Goal: Complete application form

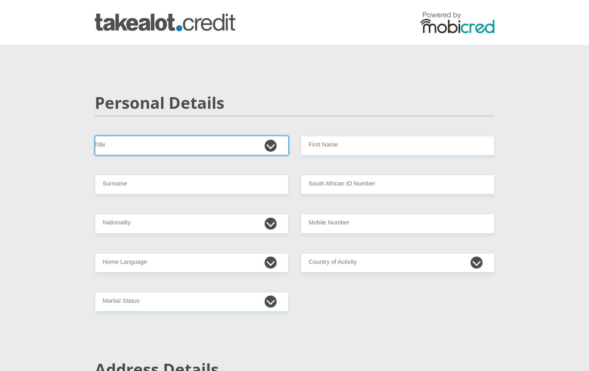
click at [267, 147] on select "Mr Ms Mrs Dr [PERSON_NAME]" at bounding box center [192, 146] width 194 height 20
select select "Mrs"
click at [95, 136] on select "Mr Ms Mrs Dr [PERSON_NAME]" at bounding box center [192, 146] width 194 height 20
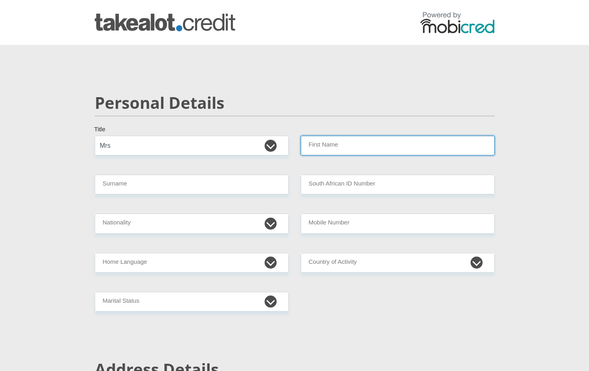
click at [317, 142] on input "First Name" at bounding box center [398, 146] width 194 height 20
type input "MarthaJacoba"
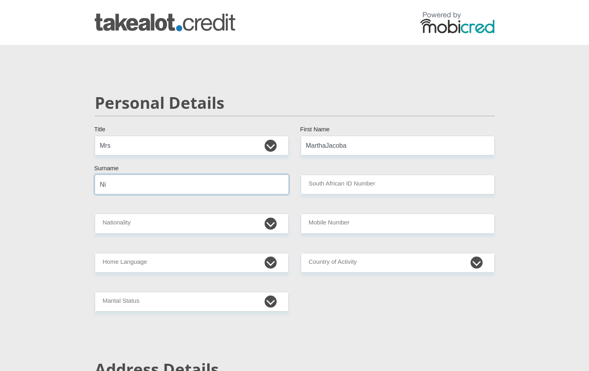
type input "N"
type input "[PERSON_NAME]"
type input "[CREDIT_CARD_NUMBER]"
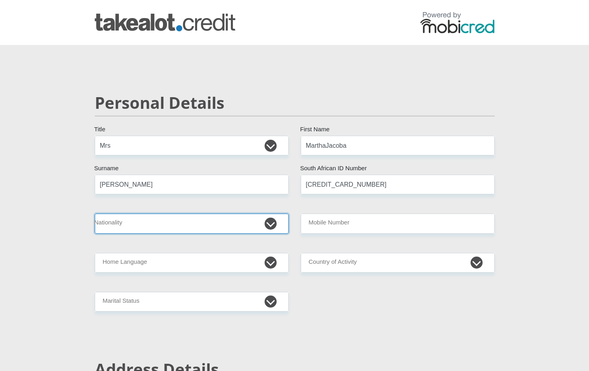
select select "ZAF"
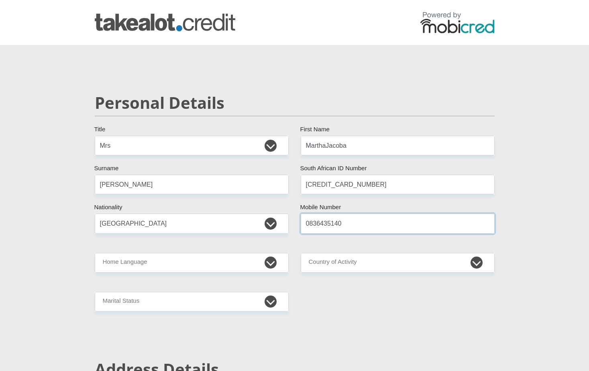
type input "0836435140"
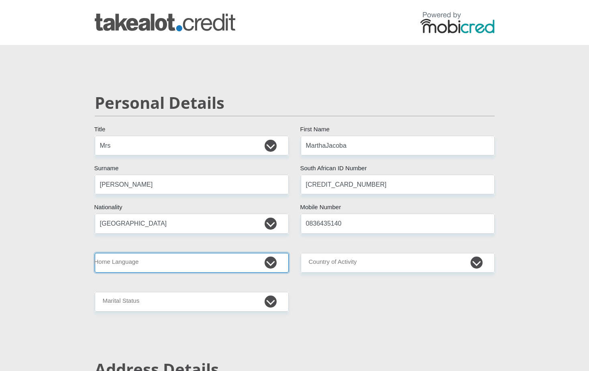
select select "afr"
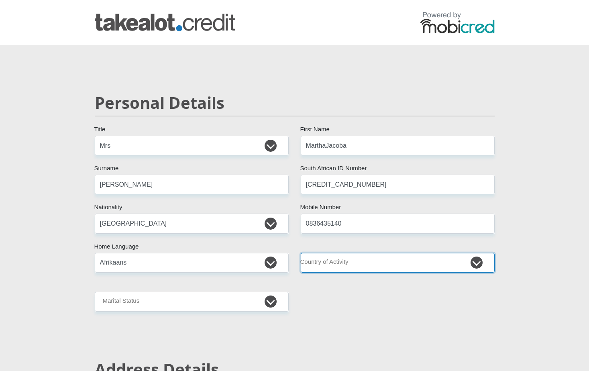
select select "ZAF"
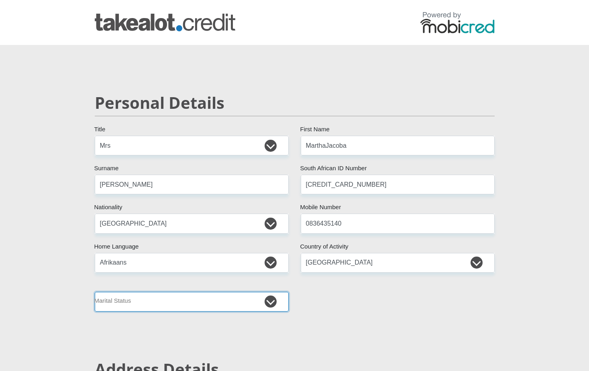
select select "4"
click at [95, 292] on select "Married ANC Single Divorced Widowed Married COP or Customary Law" at bounding box center [192, 302] width 194 height 20
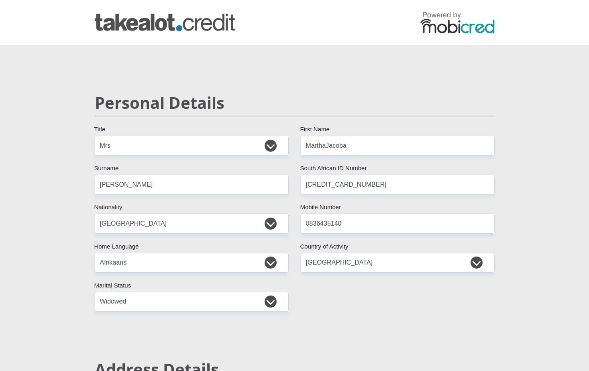
scroll to position [227, 0]
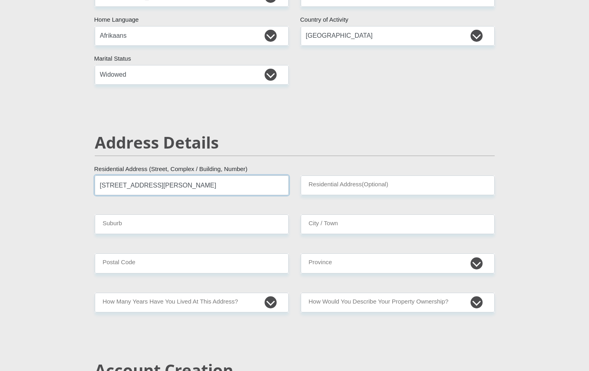
type input "[STREET_ADDRESS][PERSON_NAME]"
type input "Silverfields"
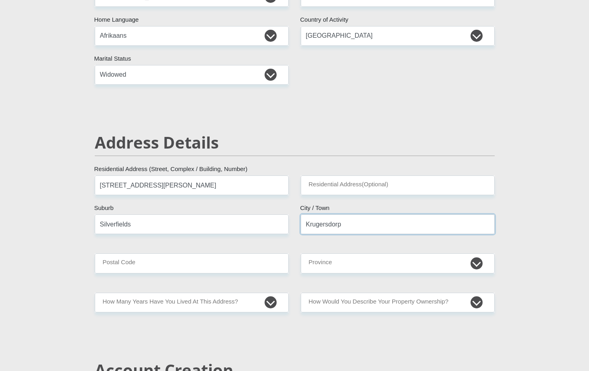
type input "Krugersdorp"
type input "1739"
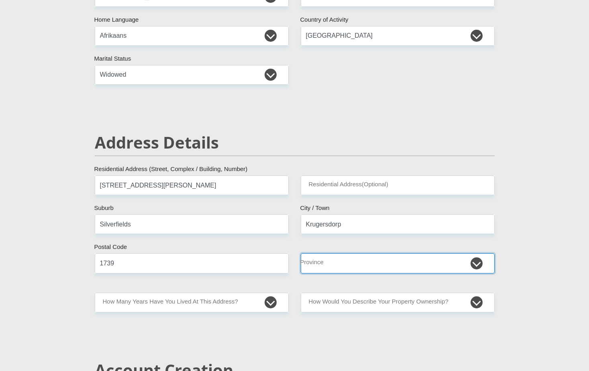
select select "Gauteng"
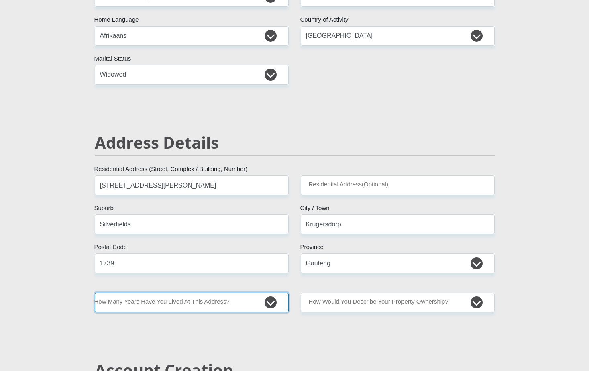
click at [268, 303] on select "less than 1 year 1-3 years 3-5 years 5+ years" at bounding box center [192, 303] width 194 height 20
select select "5"
click at [95, 293] on select "less than 1 year 1-3 years 3-5 years 5+ years" at bounding box center [192, 303] width 194 height 20
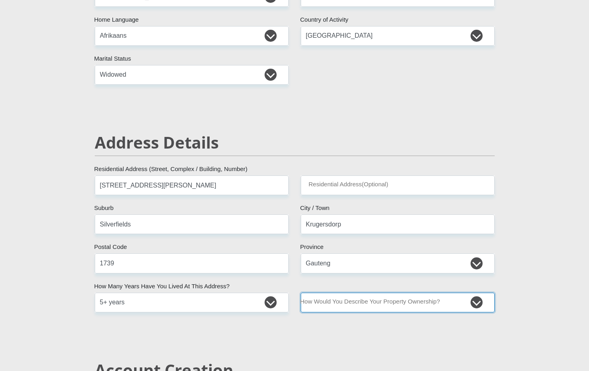
click at [475, 303] on select "Owned Rented Family Owned Company Dwelling" at bounding box center [398, 303] width 194 height 20
select select "Rented"
click at [301, 293] on select "Owned Rented Family Owned Company Dwelling" at bounding box center [398, 303] width 194 height 20
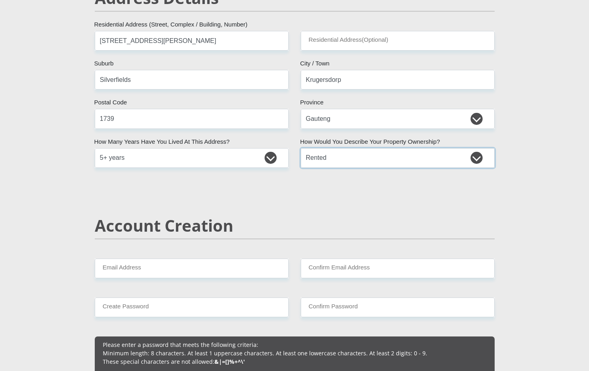
scroll to position [409, 0]
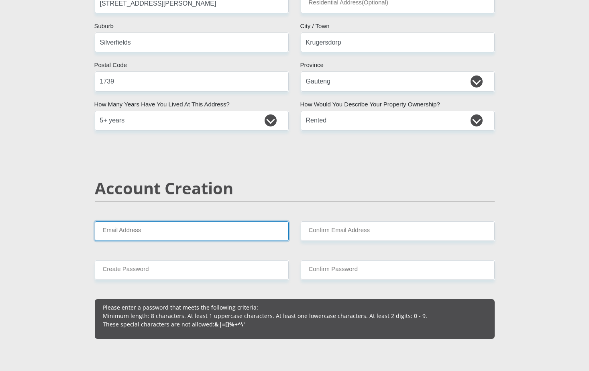
click at [132, 230] on input "Email Address" at bounding box center [192, 231] width 194 height 20
type input "[EMAIL_ADDRESS][DOMAIN_NAME]"
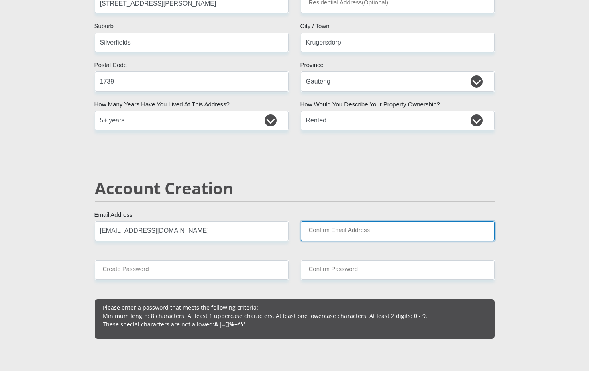
type input "[EMAIL_ADDRESS][DOMAIN_NAME]"
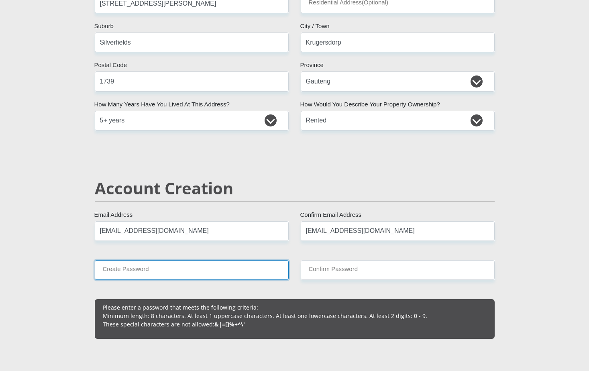
click at [149, 271] on input "Create Password" at bounding box center [192, 270] width 194 height 20
type input "Melody@1980"
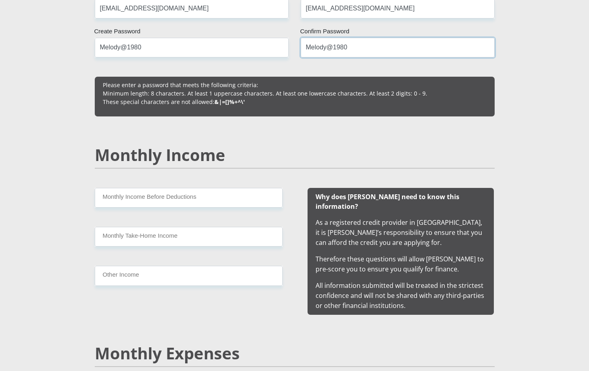
scroll to position [633, 0]
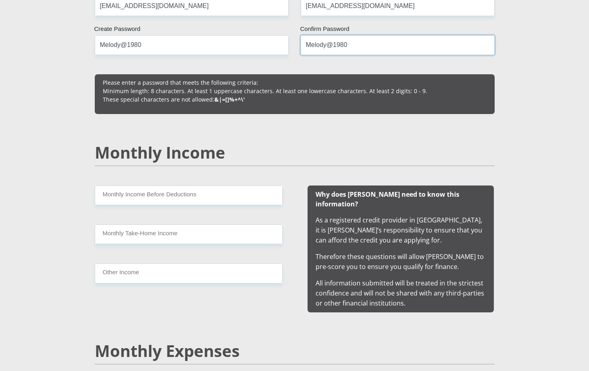
type input "Melody@1980"
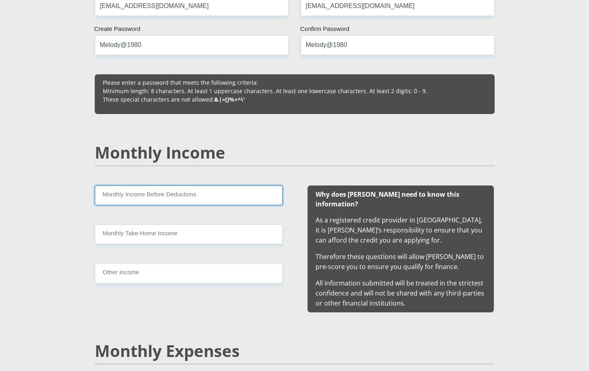
click at [155, 195] on input "Monthly Income Before Deductions" at bounding box center [189, 195] width 188 height 20
type input "37625.00"
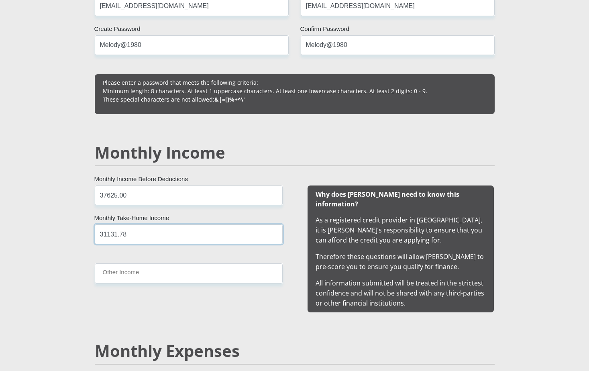
type input "31131.78"
type input "0"
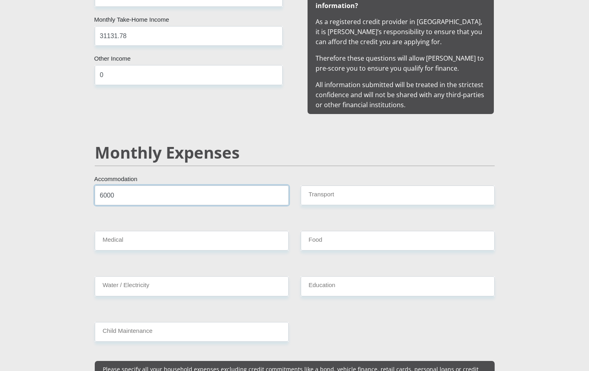
type input "6000"
type input "2000"
type input "0"
click at [104, 185] on input "6000" at bounding box center [192, 195] width 194 height 20
click at [106, 185] on input "4500" at bounding box center [192, 195] width 194 height 20
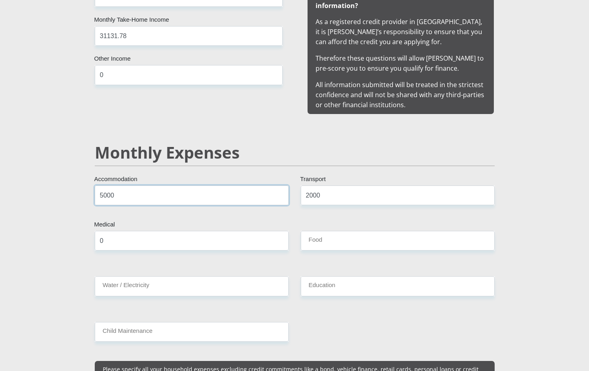
type input "5000"
click at [322, 185] on input "2000" at bounding box center [398, 195] width 194 height 20
type input "2"
type input "1500"
type input "4000"
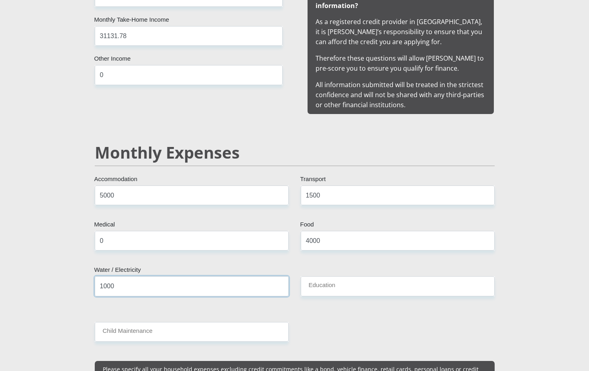
type input "1000"
type input "0"
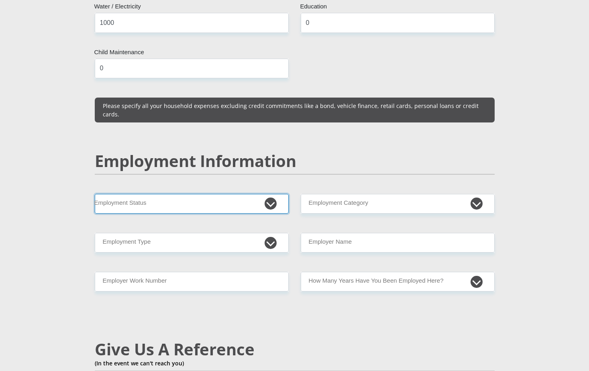
click at [270, 194] on select "Permanent/Full-time Part-time/Casual [DEMOGRAPHIC_DATA] Worker Self-Employed Ho…" at bounding box center [192, 204] width 194 height 20
select select "1"
click at [95, 194] on select "Permanent/Full-time Part-time/Casual [DEMOGRAPHIC_DATA] Worker Self-Employed Ho…" at bounding box center [192, 204] width 194 height 20
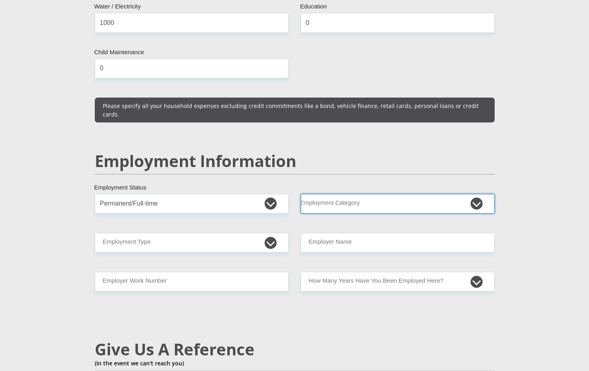
click at [478, 194] on select "AGRICULTURE ALCOHOL & TOBACCO CONSTRUCTION MATERIALS METALLURGY EQUIPMENT FOR R…" at bounding box center [398, 204] width 194 height 20
select select "17"
click at [301, 194] on select "AGRICULTURE ALCOHOL & TOBACCO CONSTRUCTION MATERIALS METALLURGY EQUIPMENT FOR R…" at bounding box center [398, 204] width 194 height 20
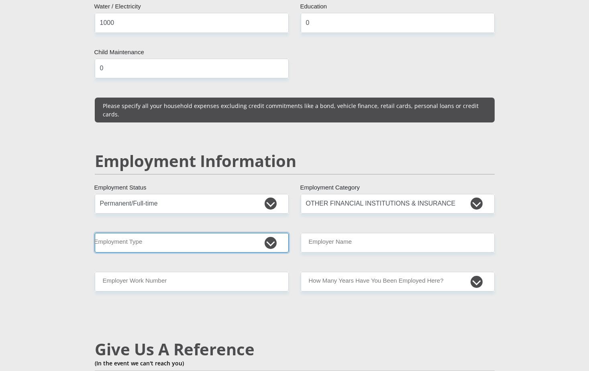
click at [270, 233] on select "College/Lecturer Craft Seller Creative Driver Executive Farmer Forces - Non Com…" at bounding box center [192, 243] width 194 height 20
select select "Manager"
click at [95, 233] on select "College/Lecturer Craft Seller Creative Driver Executive Farmer Forces - Non Com…" at bounding box center [192, 243] width 194 height 20
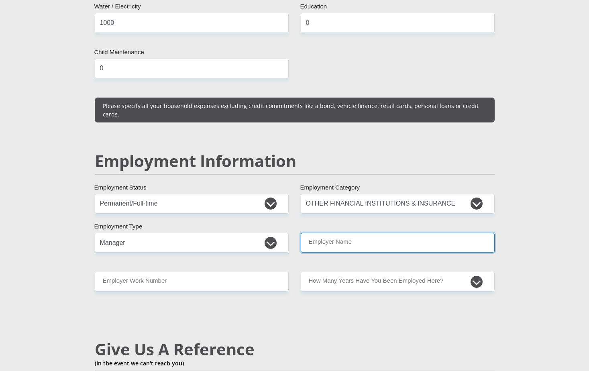
click at [368, 233] on input "Employer Name" at bounding box center [398, 243] width 194 height 20
type input "SolariseSouthAfricaPtyLtd"
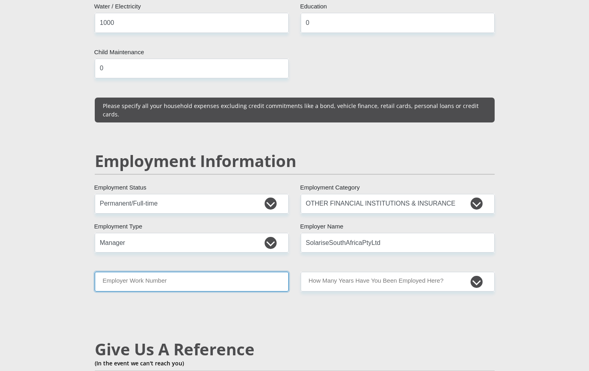
click at [147, 272] on input "Employer Work Number" at bounding box center [192, 282] width 194 height 20
type input "0822138867"
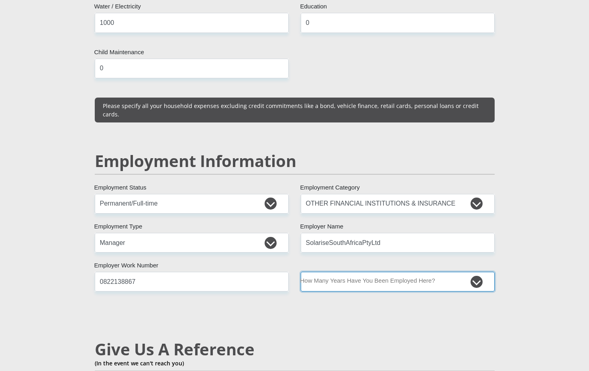
click at [479, 272] on select "less than 1 year 1-3 years 3-5 years 5+ years" at bounding box center [398, 282] width 194 height 20
select select "48"
click at [301, 272] on select "less than 1 year 1-3 years 3-5 years 5+ years" at bounding box center [398, 282] width 194 height 20
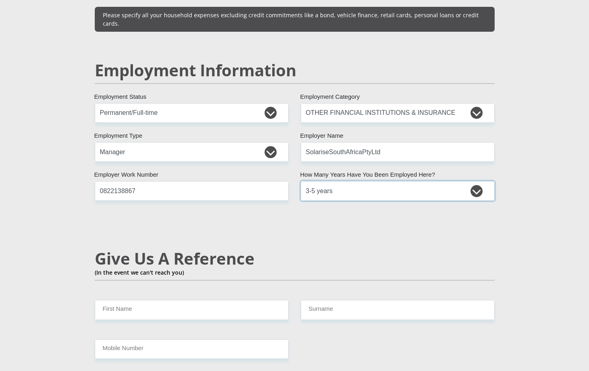
scroll to position [1250, 0]
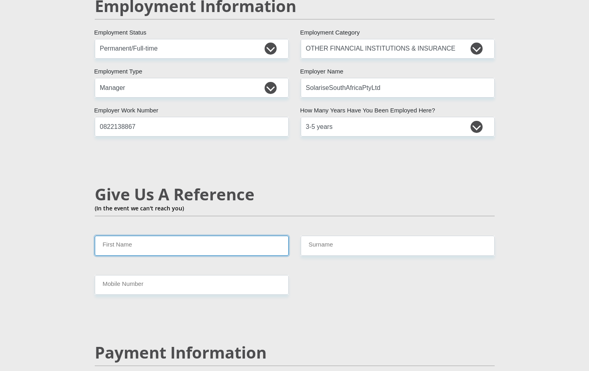
click at [141, 236] on input "First Name" at bounding box center [192, 246] width 194 height 20
type input "[PERSON_NAME]"
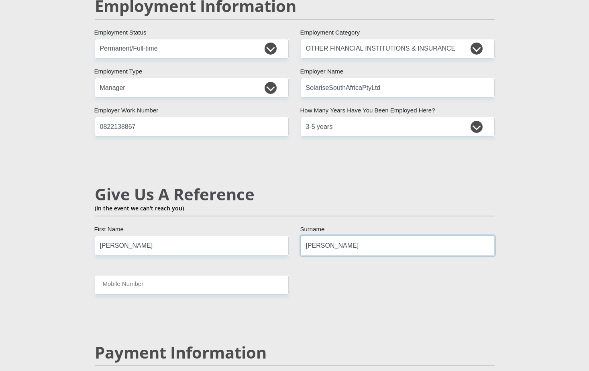
type input "[PERSON_NAME]"
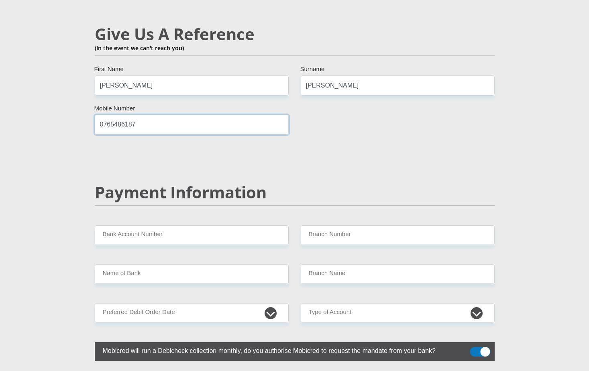
scroll to position [1426, 0]
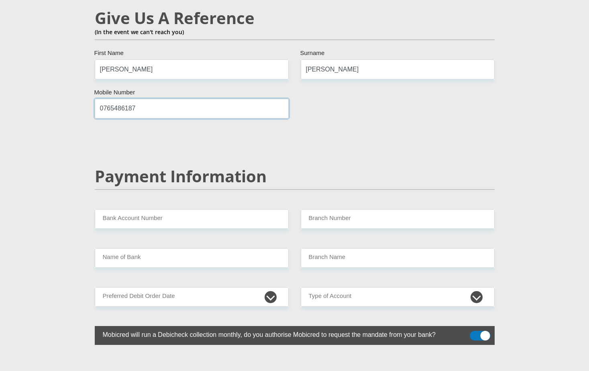
type input "0765486187"
click at [125, 209] on input "Bank Account Number" at bounding box center [192, 219] width 194 height 20
type input "1968369333"
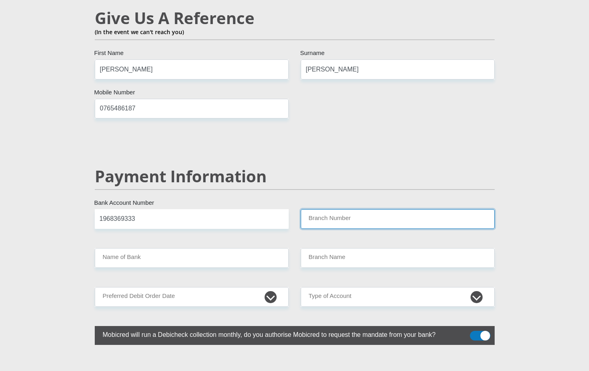
click at [327, 209] on input "Branch Number" at bounding box center [398, 219] width 194 height 20
type input "198765"
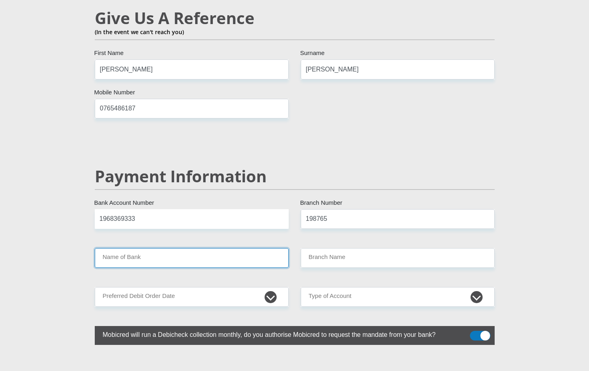
type input "NEDBANK"
type input "NEDBANK [GEOGRAPHIC_DATA]"
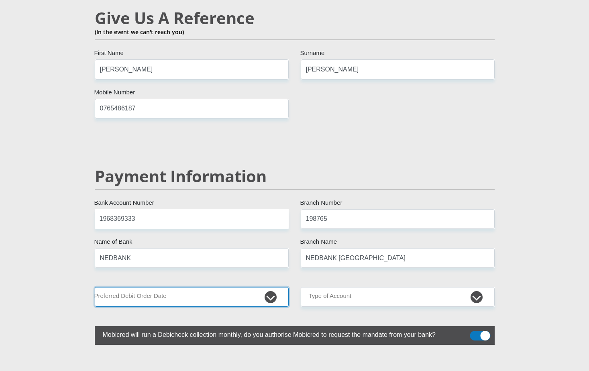
click at [270, 287] on select "1st 2nd 3rd 4th 5th 7th 18th 19th 20th 21st 22nd 23rd 24th 25th 26th 27th 28th …" at bounding box center [192, 297] width 194 height 20
select select "30"
click at [95, 287] on select "1st 2nd 3rd 4th 5th 7th 18th 19th 20th 21st 22nd 23rd 24th 25th 26th 27th 28th …" at bounding box center [192, 297] width 194 height 20
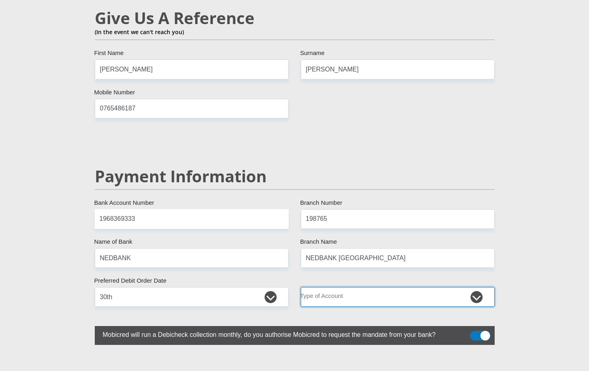
click at [475, 287] on select "Cheque Savings" at bounding box center [398, 297] width 194 height 20
select select "CUR"
click at [301, 287] on select "Cheque Savings" at bounding box center [398, 297] width 194 height 20
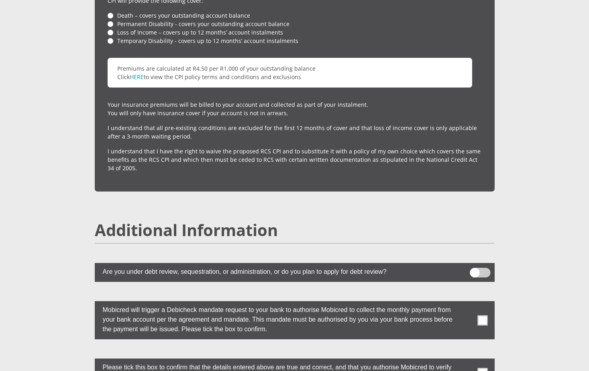
scroll to position [2036, 0]
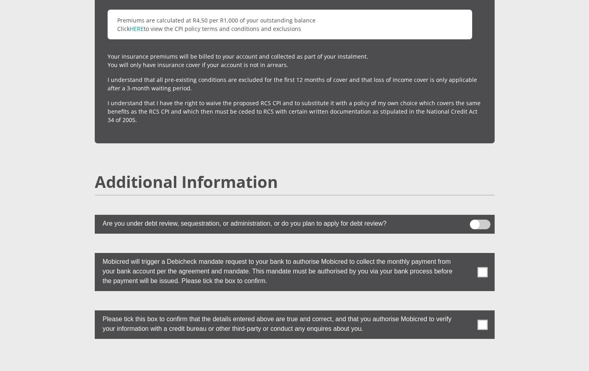
click at [482, 267] on span at bounding box center [482, 272] width 10 height 10
click at [466, 255] on input "checkbox" at bounding box center [466, 255] width 0 height 0
click at [484, 320] on span at bounding box center [482, 325] width 10 height 10
click at [466, 312] on input "checkbox" at bounding box center [466, 312] width 0 height 0
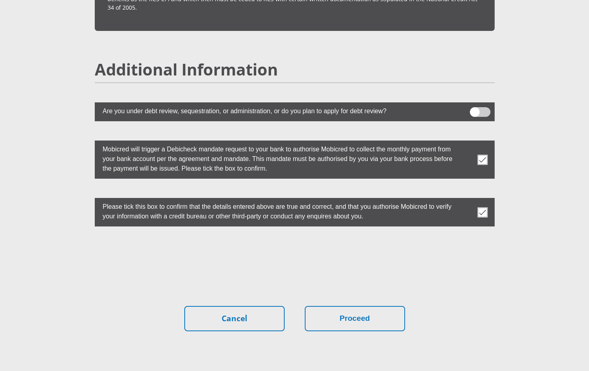
scroll to position [2165, 0]
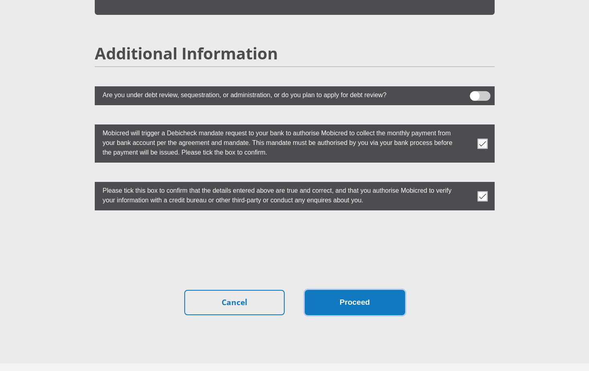
click at [346, 290] on button "Proceed" at bounding box center [355, 302] width 100 height 25
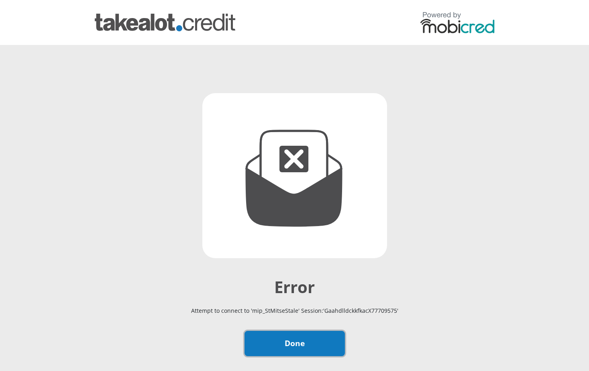
click at [302, 344] on link "Done" at bounding box center [294, 343] width 100 height 25
